Goal: Share content: Share content

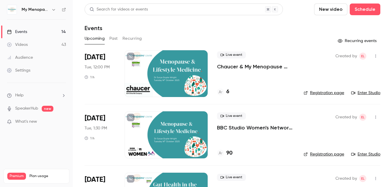
click at [113, 38] on button "Past" at bounding box center [113, 38] width 8 height 9
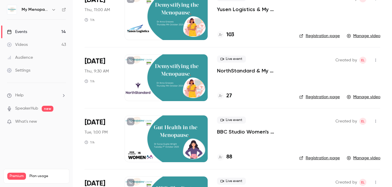
scroll to position [119, 0]
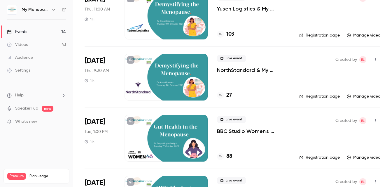
click at [172, 79] on div at bounding box center [165, 77] width 83 height 47
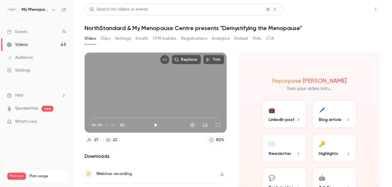
click at [353, 8] on button "Share" at bounding box center [354, 9] width 23 height 12
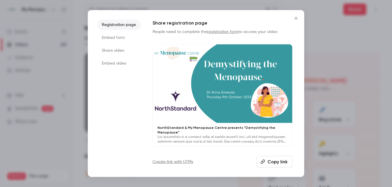
click at [108, 52] on li "Share video" at bounding box center [119, 50] width 44 height 10
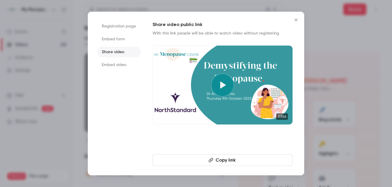
click at [218, 159] on button "Copy link" at bounding box center [222, 160] width 140 height 12
click at [296, 20] on icon "Close" at bounding box center [295, 19] width 7 height 5
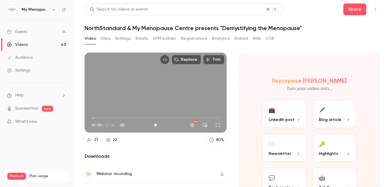
click at [23, 32] on div "Events" at bounding box center [17, 32] width 20 height 6
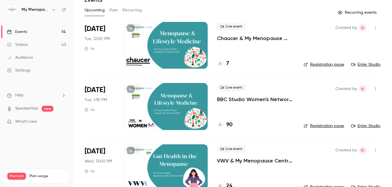
scroll to position [27, 0]
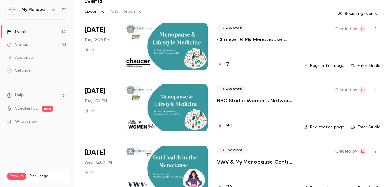
click at [166, 45] on div at bounding box center [165, 46] width 83 height 47
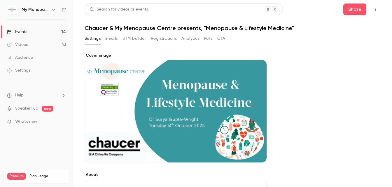
click at [24, 32] on div "Events" at bounding box center [17, 32] width 20 height 6
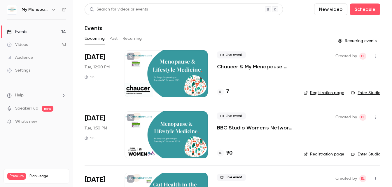
click at [174, 71] on div at bounding box center [165, 73] width 83 height 47
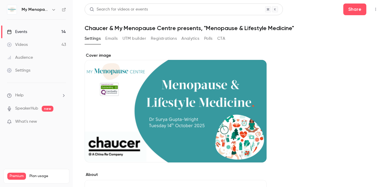
click at [377, 8] on icon "button" at bounding box center [375, 9] width 5 height 4
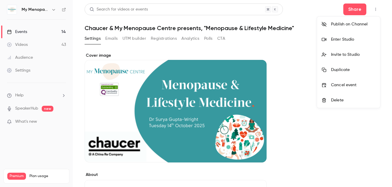
click at [342, 38] on div "Enter Studio" at bounding box center [353, 39] width 44 height 6
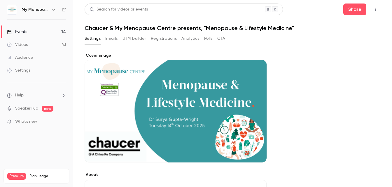
click at [233, 111] on div "Cover image" at bounding box center [176, 107] width 182 height 110
click at [0, 0] on input "Cover image" at bounding box center [0, 0] width 0 height 0
click at [375, 8] on icon "button" at bounding box center [375, 9] width 5 height 4
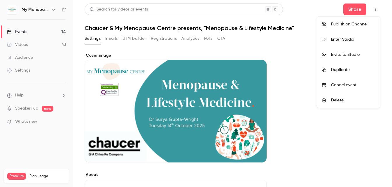
click at [331, 39] on div "Enter Studio" at bounding box center [353, 39] width 44 height 6
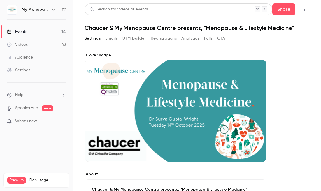
click at [304, 9] on icon "button" at bounding box center [304, 9] width 5 height 4
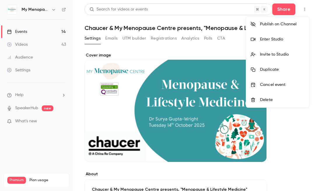
click at [273, 39] on div "Enter Studio" at bounding box center [282, 39] width 44 height 6
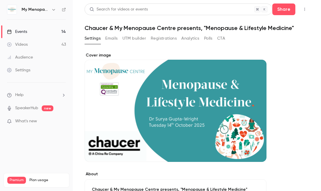
click at [305, 9] on icon "button" at bounding box center [304, 9] width 5 height 4
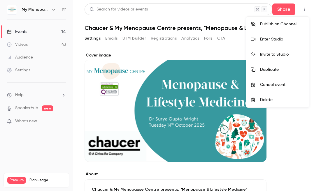
click at [272, 53] on div "Invite to Studio" at bounding box center [282, 55] width 44 height 6
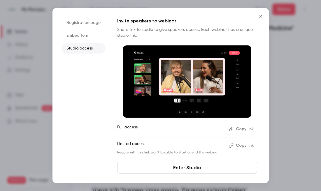
click at [244, 128] on button "Copy link" at bounding box center [241, 128] width 31 height 9
click at [261, 15] on icon "Close" at bounding box center [260, 16] width 7 height 5
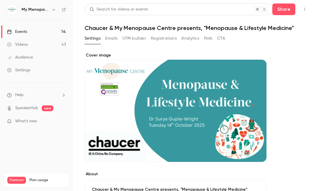
click at [140, 101] on div "Cover image" at bounding box center [176, 107] width 182 height 110
click at [0, 0] on input "Cover image" at bounding box center [0, 0] width 0 height 0
click at [303, 9] on icon "button" at bounding box center [304, 9] width 5 height 4
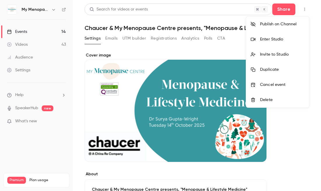
click at [268, 55] on div "Invite to Studio" at bounding box center [282, 55] width 44 height 6
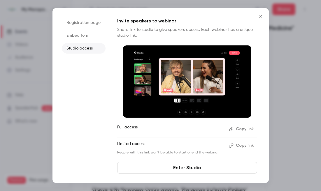
click at [242, 129] on button "Copy link" at bounding box center [241, 128] width 31 height 9
click at [260, 15] on icon "Close" at bounding box center [260, 16] width 7 height 5
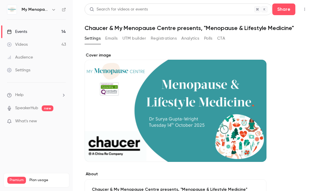
click at [285, 9] on button "Share" at bounding box center [283, 9] width 23 height 12
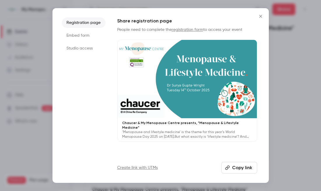
click at [74, 23] on li "Registration page" at bounding box center [84, 22] width 44 height 10
click at [244, 166] on button "Copy link" at bounding box center [239, 168] width 36 height 12
click at [76, 48] on li "Studio access" at bounding box center [84, 48] width 44 height 10
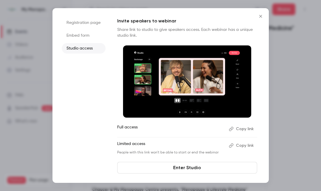
click at [244, 128] on button "Copy link" at bounding box center [241, 128] width 31 height 9
